Goal: Task Accomplishment & Management: Manage account settings

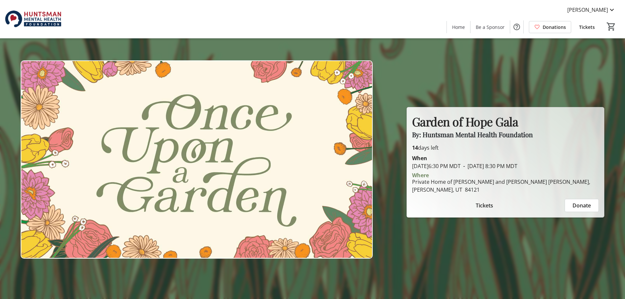
click at [483, 206] on span "Tickets" at bounding box center [484, 206] width 17 height 8
click at [585, 29] on span "Tickets" at bounding box center [587, 27] width 16 height 7
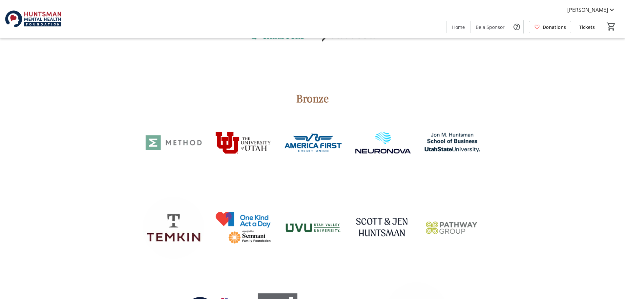
scroll to position [1444, 0]
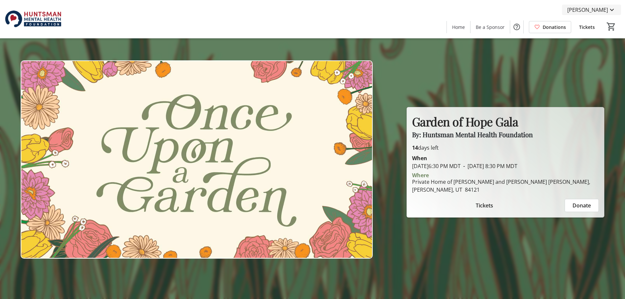
click at [610, 9] on mat-icon at bounding box center [612, 10] width 8 height 8
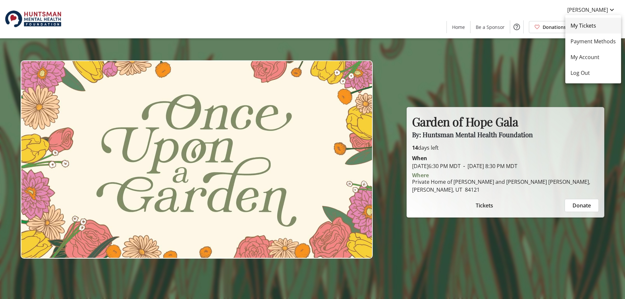
click at [590, 28] on span "My Tickets" at bounding box center [593, 26] width 45 height 8
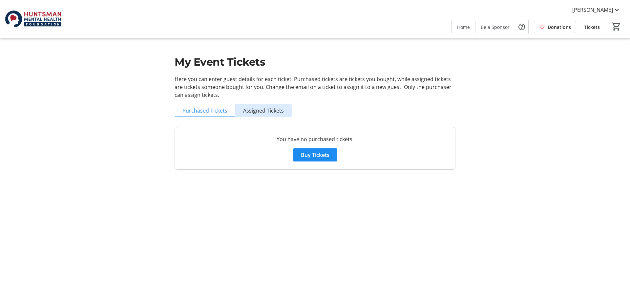
click at [262, 111] on span "Assigned Tickets" at bounding box center [263, 110] width 41 height 5
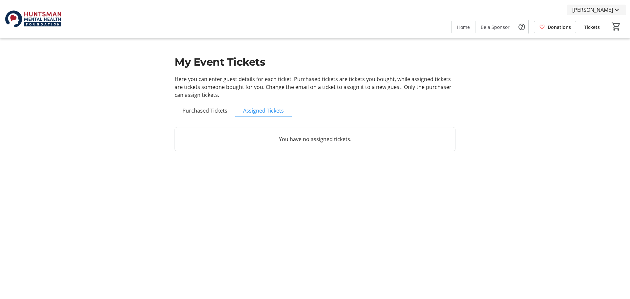
click at [620, 7] on mat-icon at bounding box center [617, 10] width 8 height 8
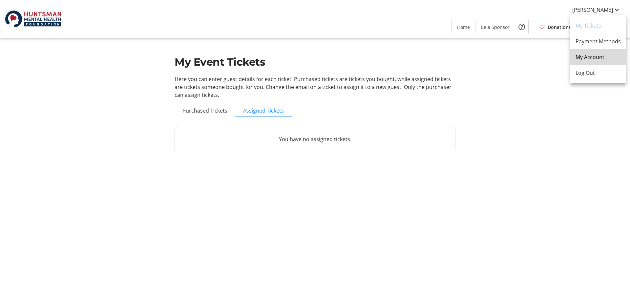
click at [602, 56] on span "My Account" at bounding box center [598, 57] width 45 height 8
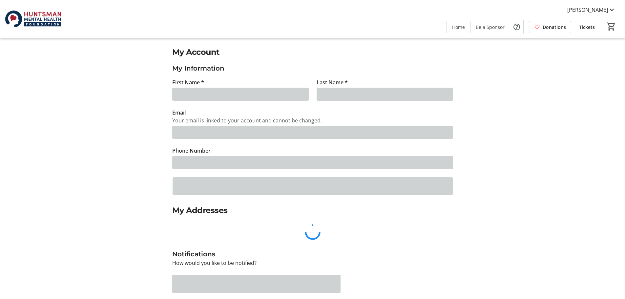
type input "[PERSON_NAME]"
type input "[EMAIL_ADDRESS][DOMAIN_NAME]"
type input "[PHONE_NUMBER]"
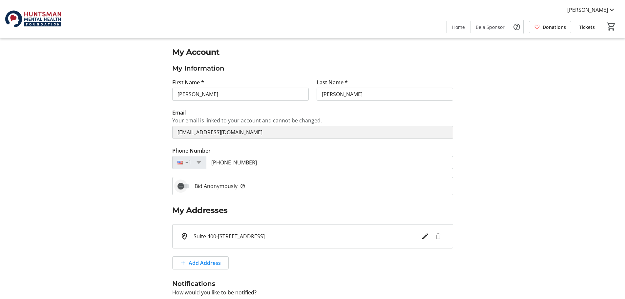
click at [181, 187] on icon "button" at bounding box center [181, 186] width 6 height 6
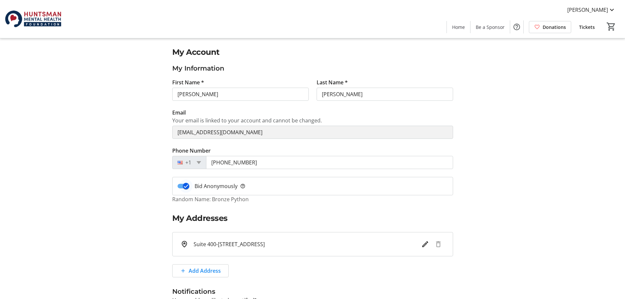
click at [183, 185] on icon "button" at bounding box center [186, 186] width 6 height 6
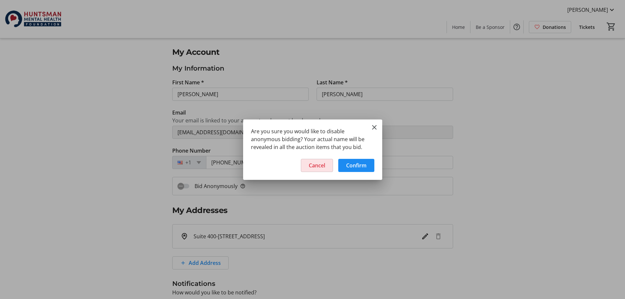
click at [313, 166] on span "Cancel" at bounding box center [317, 166] width 16 height 8
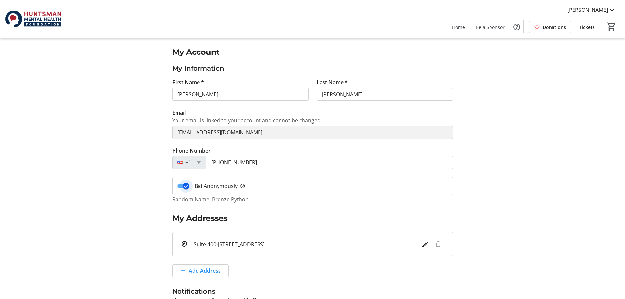
click at [187, 185] on icon "button" at bounding box center [186, 186] width 6 height 6
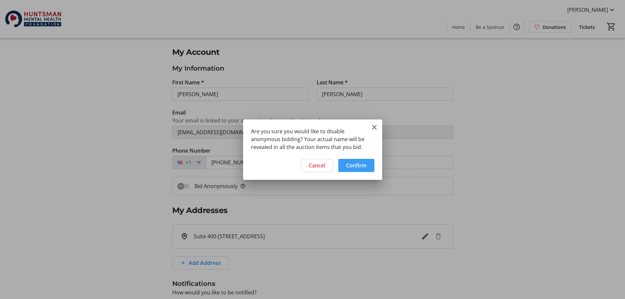
click at [349, 163] on span "Confirm" at bounding box center [356, 166] width 20 height 8
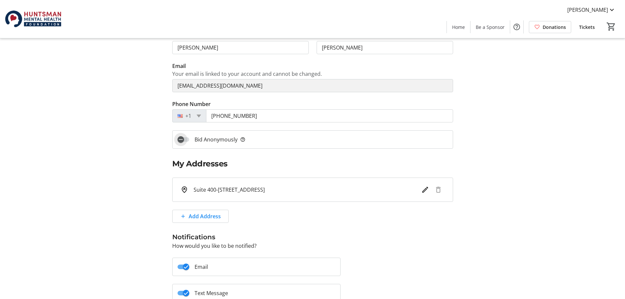
scroll to position [123, 0]
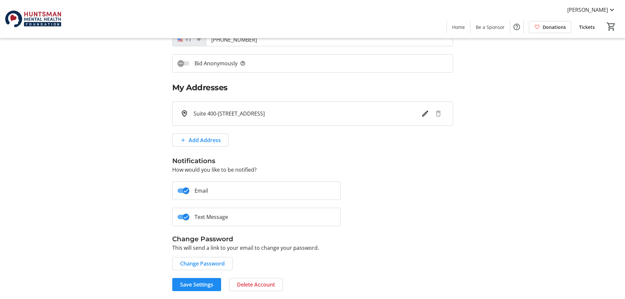
click at [234, 218] on mat-slide-toggle "Text Message" at bounding box center [256, 217] width 169 height 18
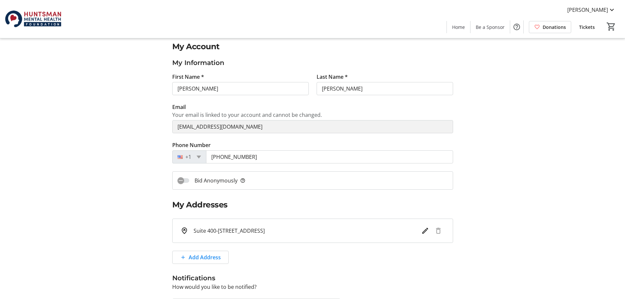
scroll to position [0, 0]
